Goal: Task Accomplishment & Management: Manage account settings

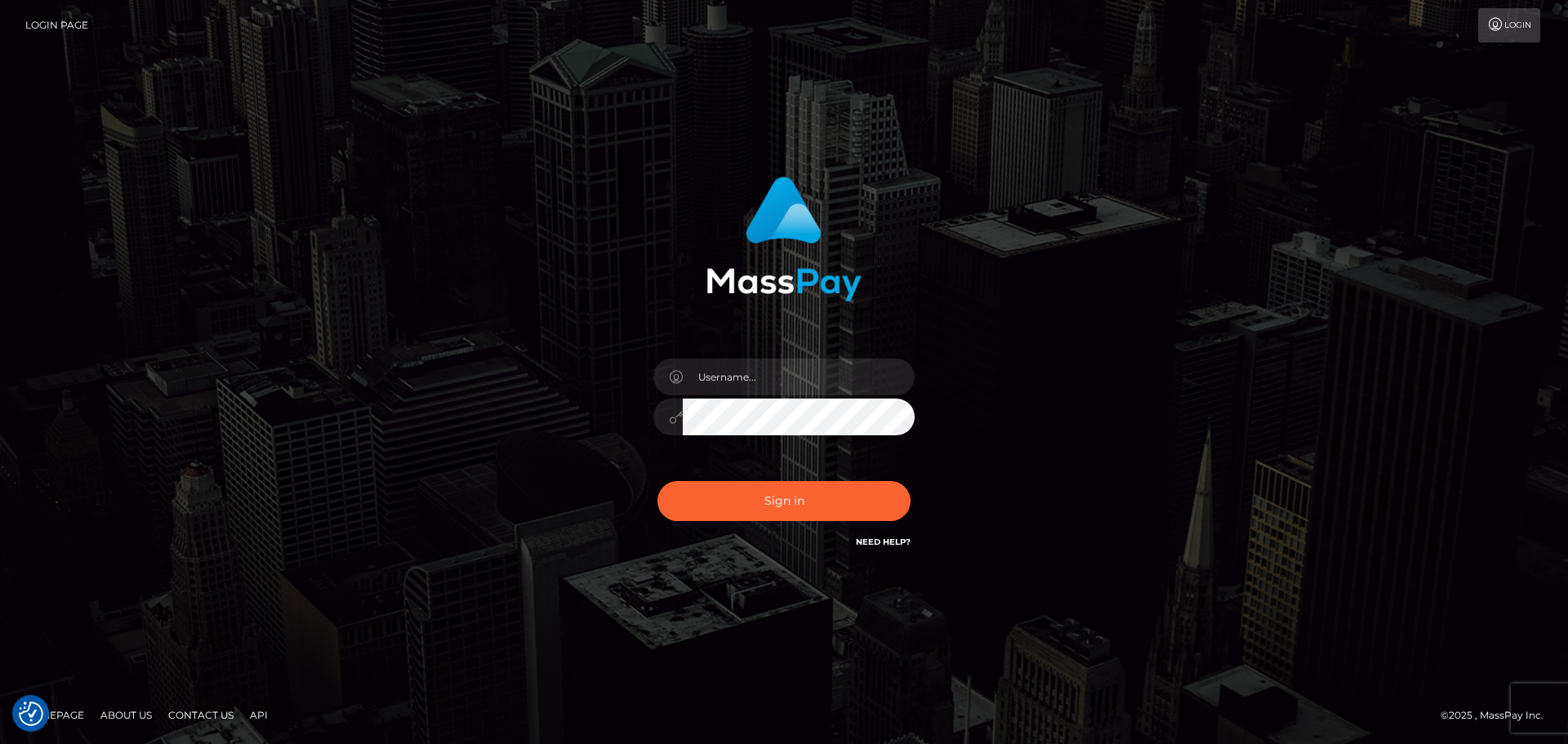
click at [15, 266] on div "Sign in" at bounding box center [784, 372] width 1568 height 661
paste input "amthystflowers@protonmail.com"
type input "amthystflowers@protonmail.com"
click at [0, 180] on div "amthystflowers@protonmail.com" at bounding box center [784, 372] width 1568 height 661
click at [755, 513] on button "Sign in" at bounding box center [784, 501] width 253 height 40
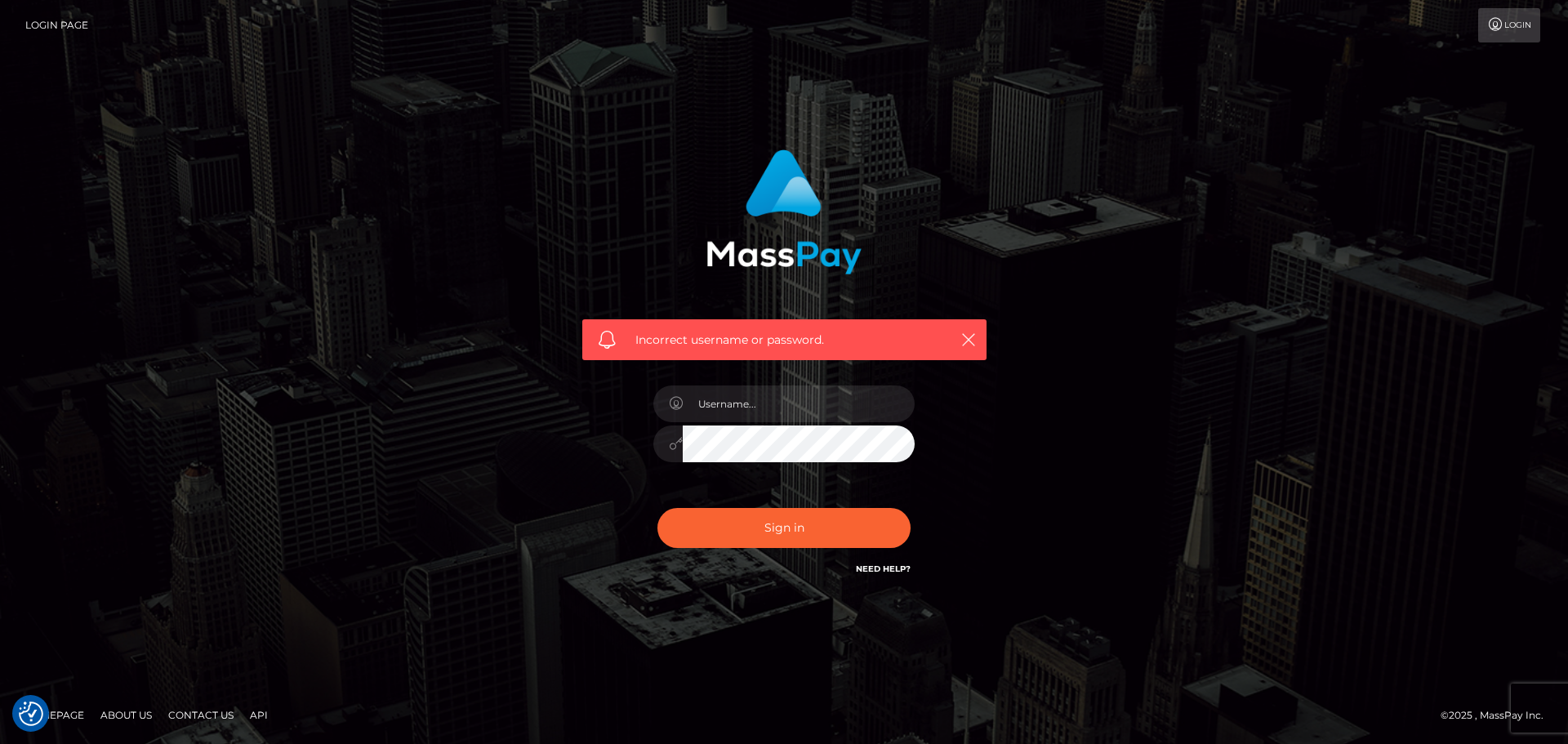
click at [867, 562] on h6 "Need Help?" at bounding box center [883, 569] width 55 height 14
click at [1507, 35] on link "Login" at bounding box center [1509, 25] width 62 height 34
click at [1506, 35] on link "Login" at bounding box center [1509, 25] width 62 height 34
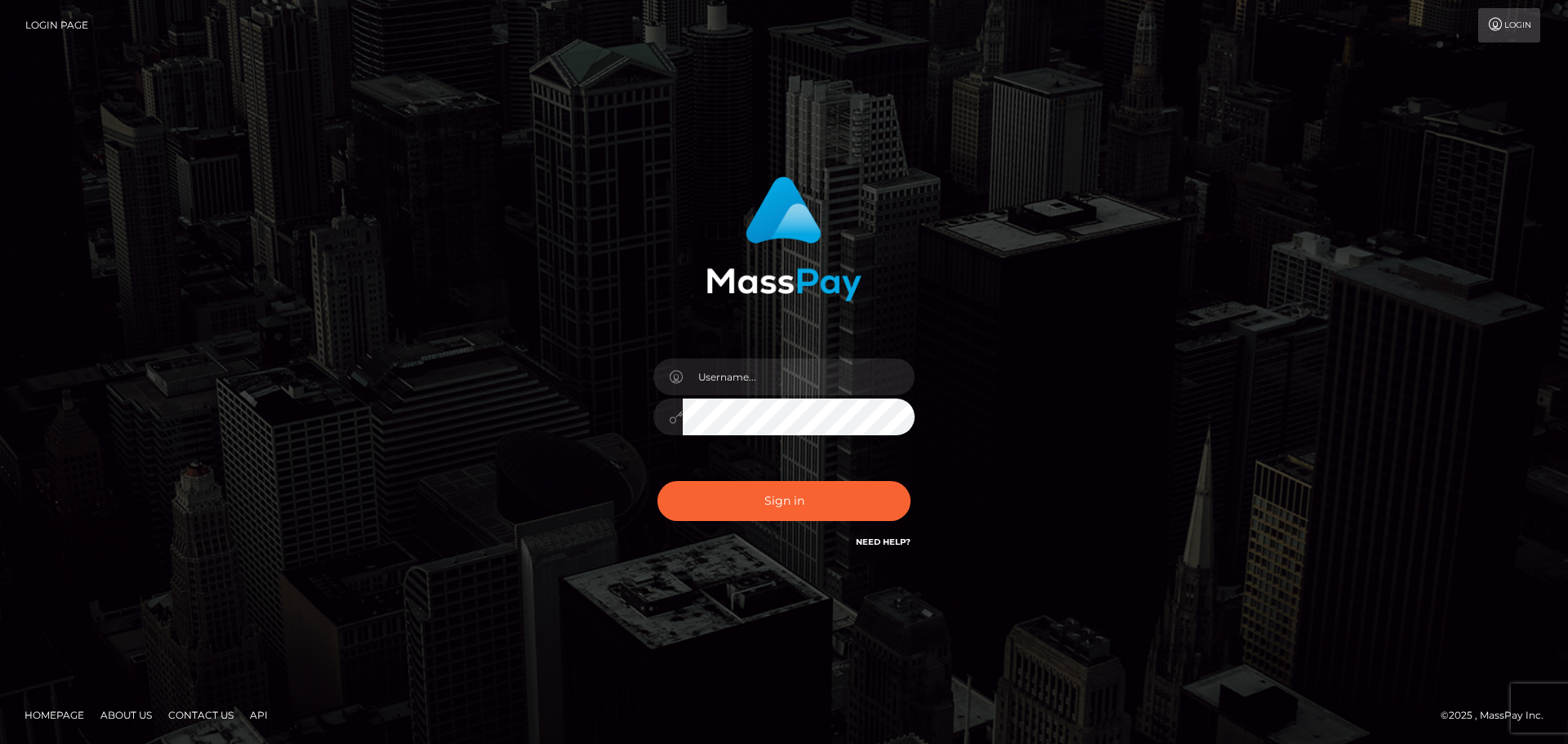
click at [1506, 35] on link "Login" at bounding box center [1509, 25] width 62 height 34
click at [1508, 37] on link "Login" at bounding box center [1509, 25] width 62 height 34
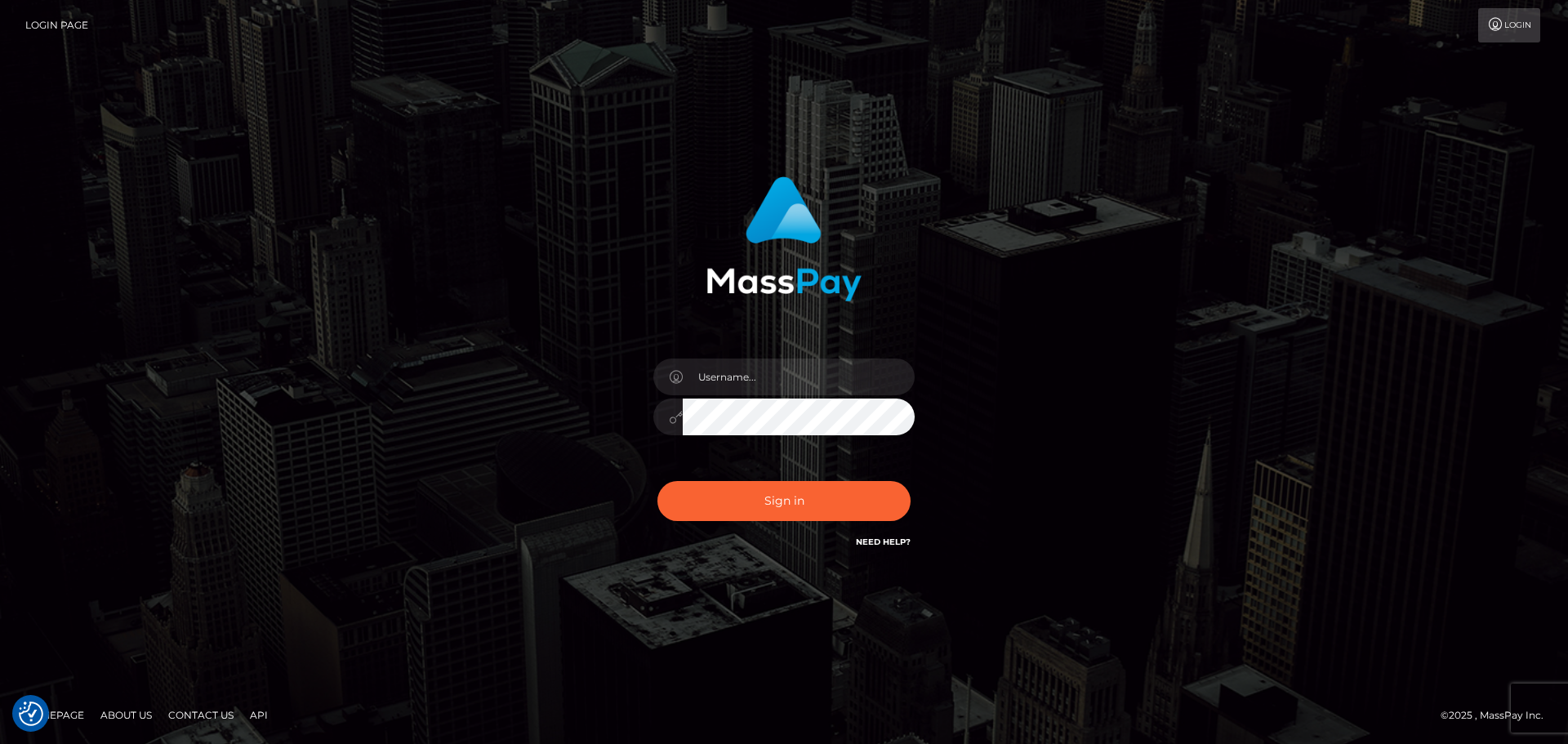
click at [1509, 38] on link "Login" at bounding box center [1509, 25] width 62 height 34
click at [882, 540] on link "Need Help?" at bounding box center [883, 542] width 55 height 11
click at [1089, 577] on div "Sign in" at bounding box center [784, 372] width 931 height 416
drag, startPoint x: 1089, startPoint y: 577, endPoint x: 627, endPoint y: 298, distance: 539.7
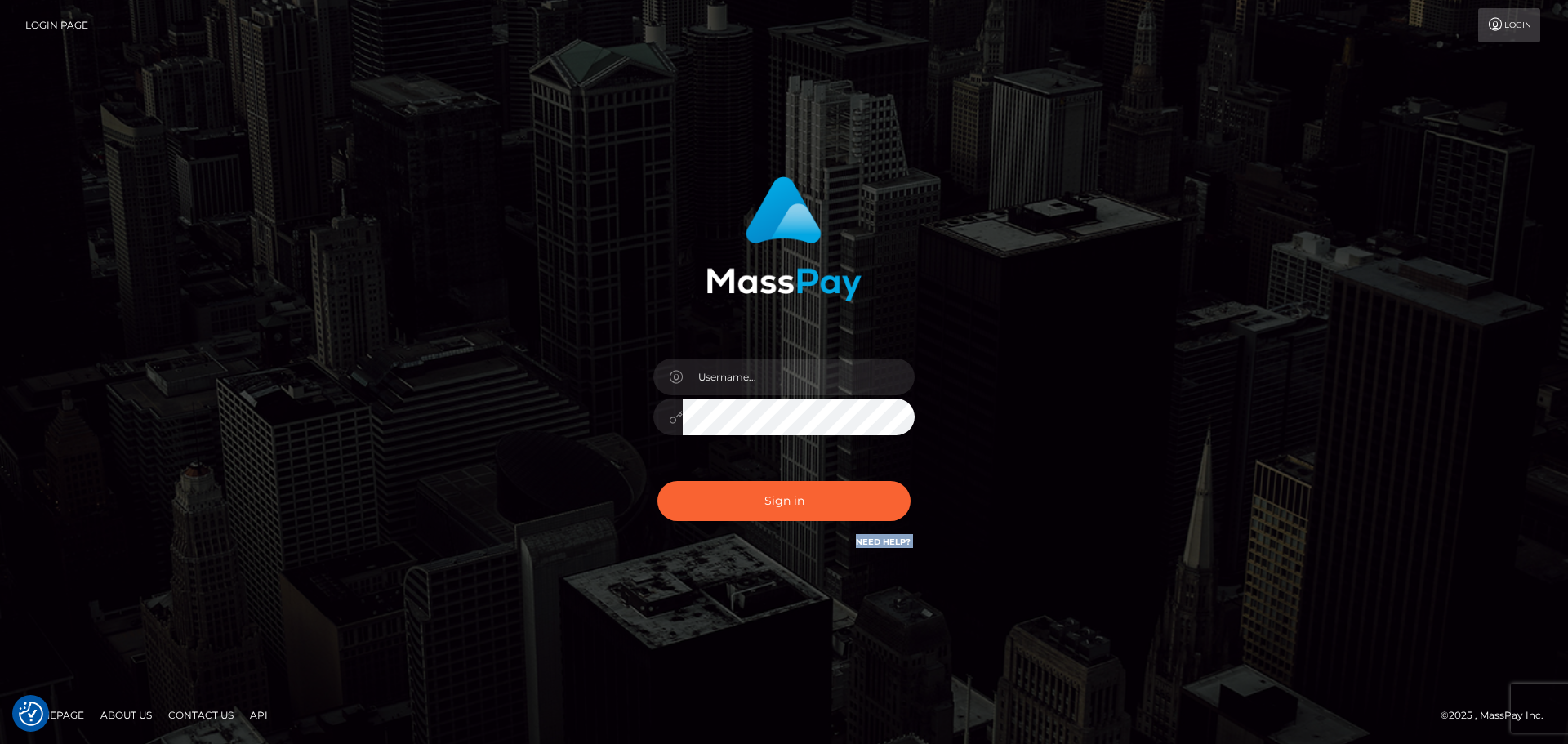
click at [1075, 576] on div "Sign in" at bounding box center [784, 372] width 931 height 416
